Goal: Information Seeking & Learning: Learn about a topic

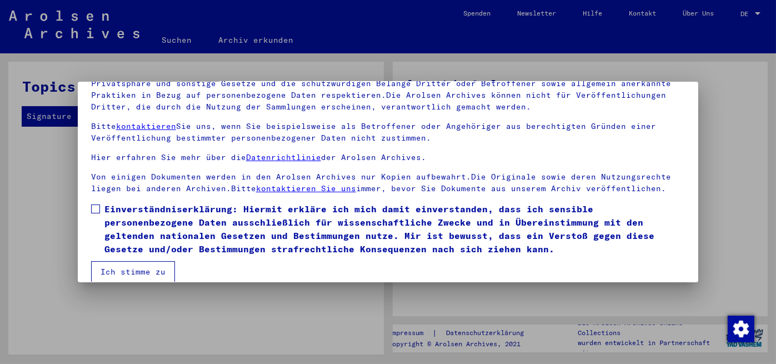
scroll to position [92, 0]
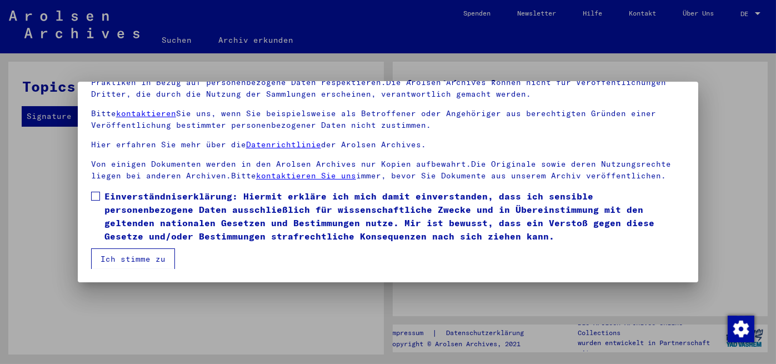
click at [93, 195] on span at bounding box center [95, 196] width 9 height 9
click at [122, 264] on button "Ich stimme zu" at bounding box center [133, 258] width 84 height 21
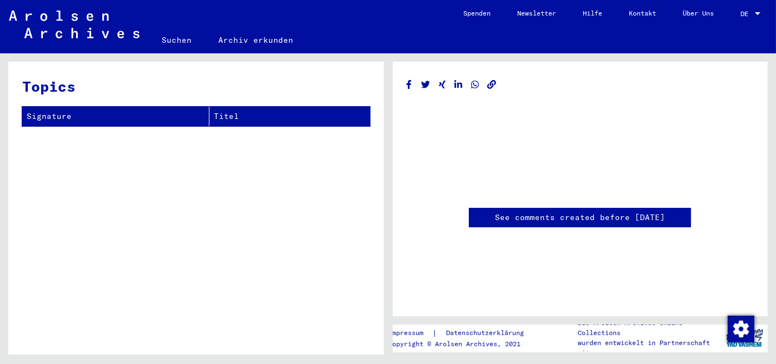
scroll to position [167, 0]
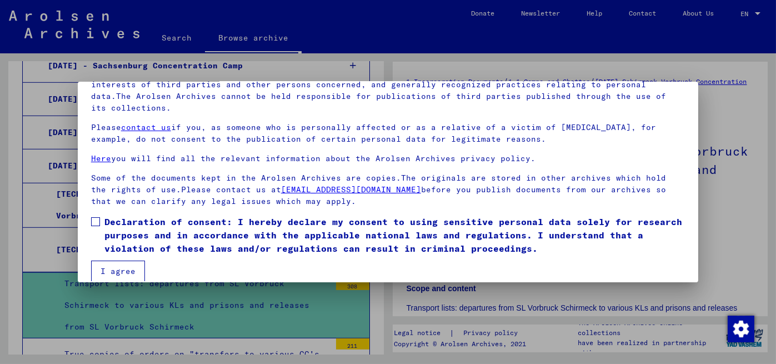
scroll to position [92, 0]
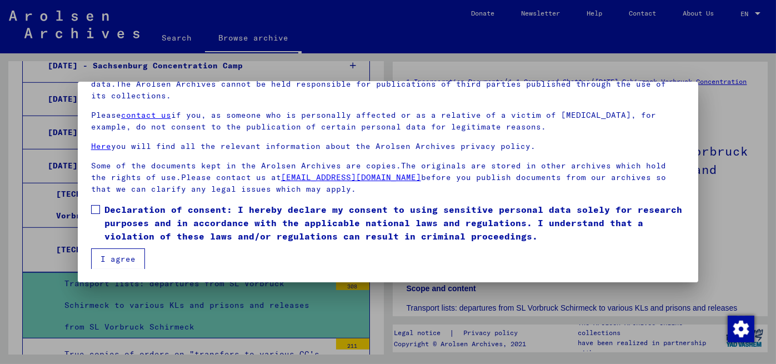
click at [94, 208] on span at bounding box center [95, 209] width 9 height 9
click at [120, 252] on button "I agree" at bounding box center [118, 258] width 54 height 21
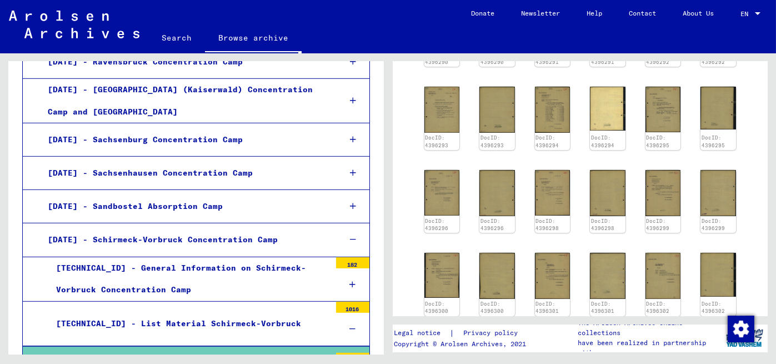
scroll to position [1527, 0]
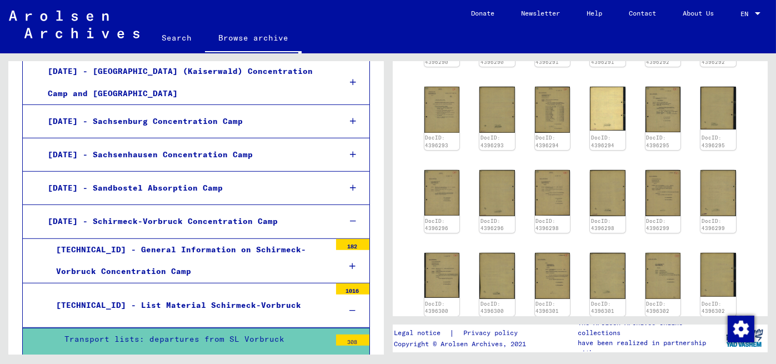
click at [173, 328] on div "Transport lists: departures from SL Vorbruck Schirmeck to various KLs and priso…" at bounding box center [193, 361] width 274 height 66
click at [302, 328] on div "Transport lists: departures from SL Vorbruck Schirmeck to various KLs and priso…" at bounding box center [193, 361] width 274 height 66
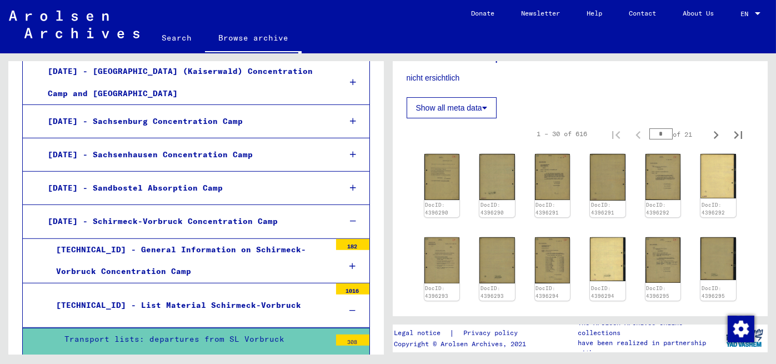
scroll to position [278, 0]
